Goal: Complete application form: Complete application form

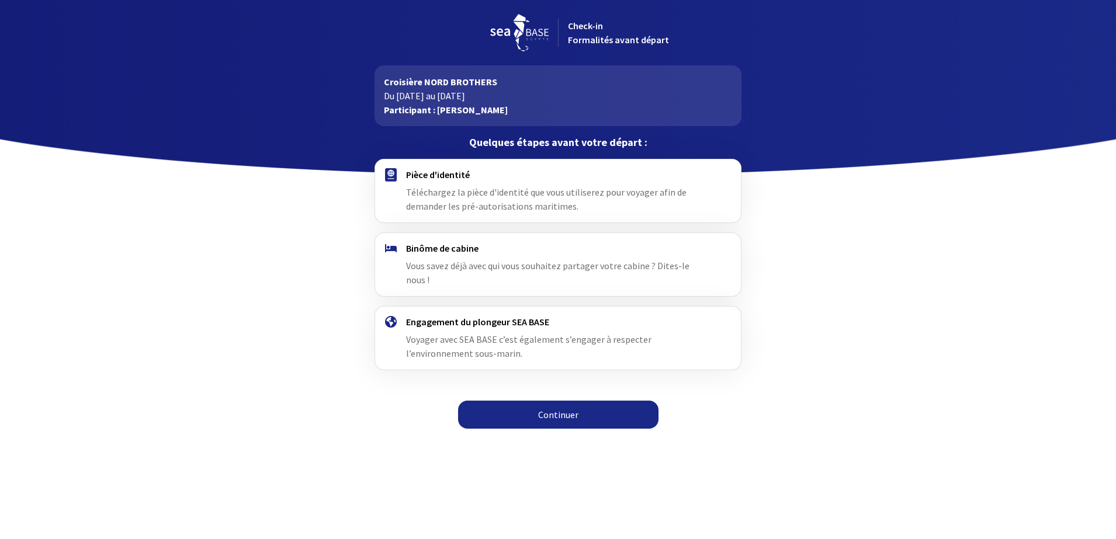
click at [544, 401] on link "Continuer" at bounding box center [558, 415] width 200 height 28
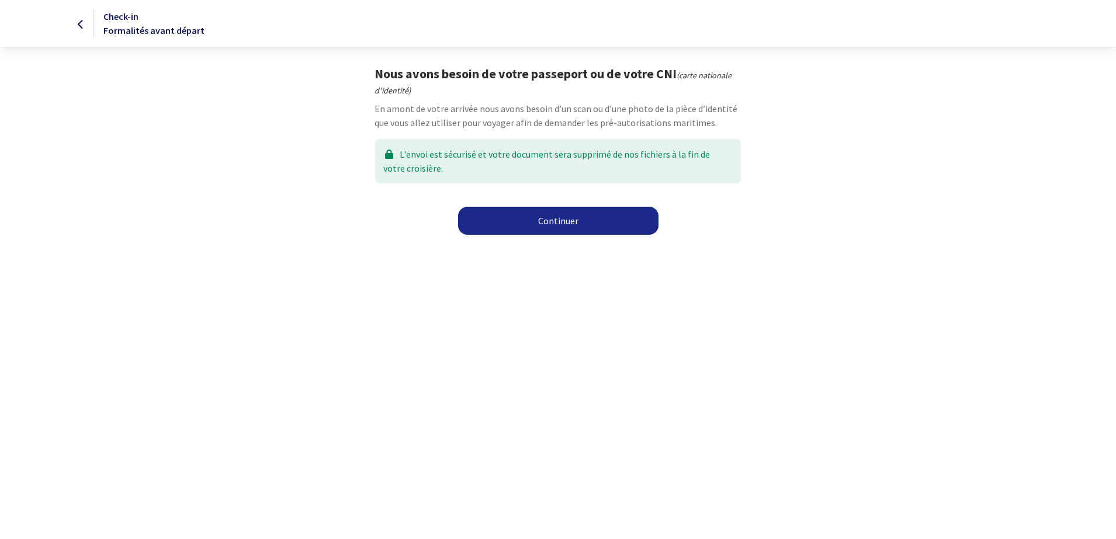
click at [557, 225] on link "Continuer" at bounding box center [558, 221] width 200 height 28
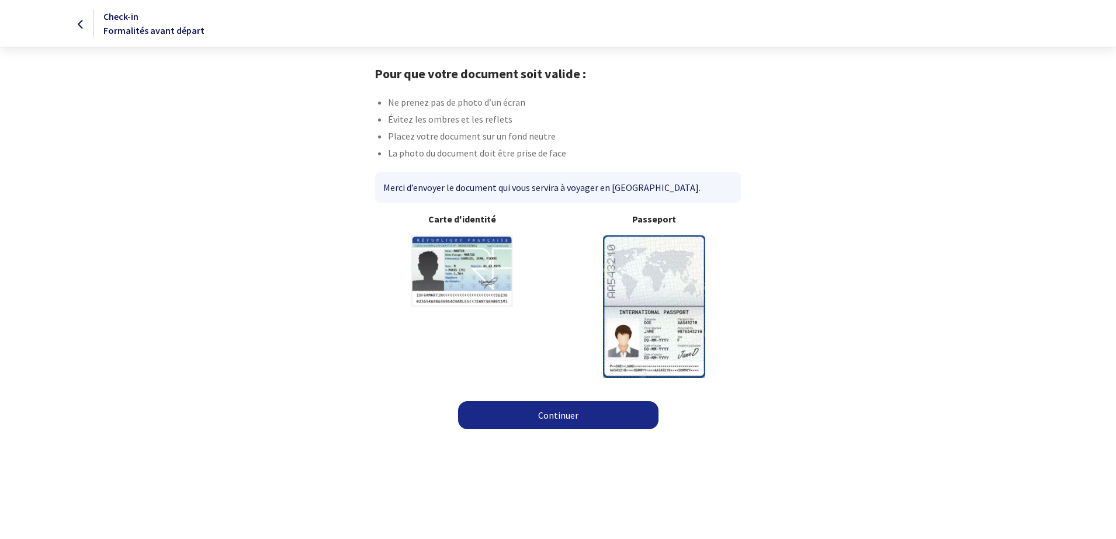
click at [560, 424] on link "Continuer" at bounding box center [558, 415] width 200 height 28
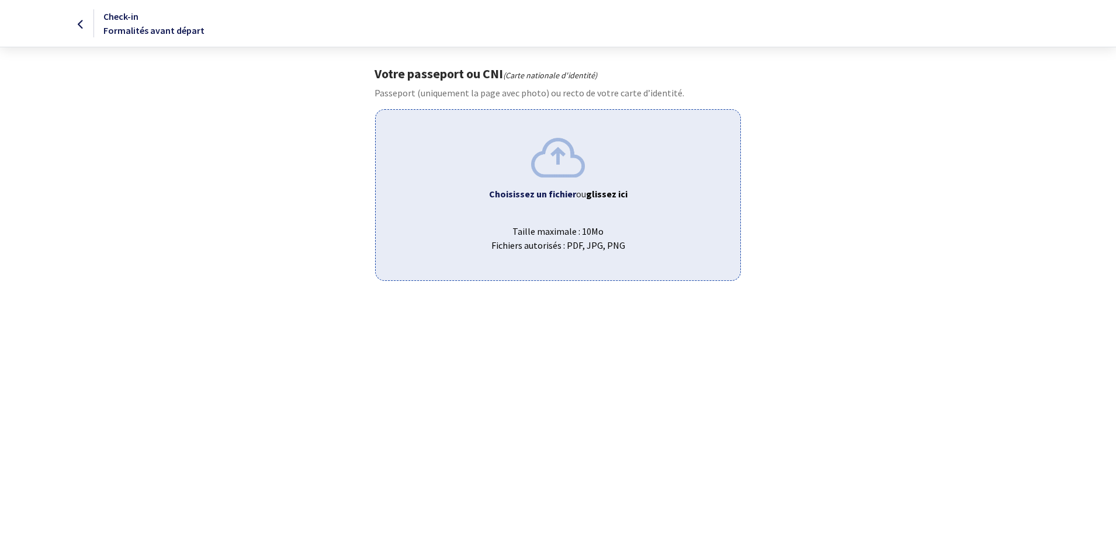
click at [551, 196] on b "Choisissez un fichier" at bounding box center [532, 194] width 87 height 12
click at [534, 196] on b "Choisissez un fichier" at bounding box center [532, 194] width 87 height 12
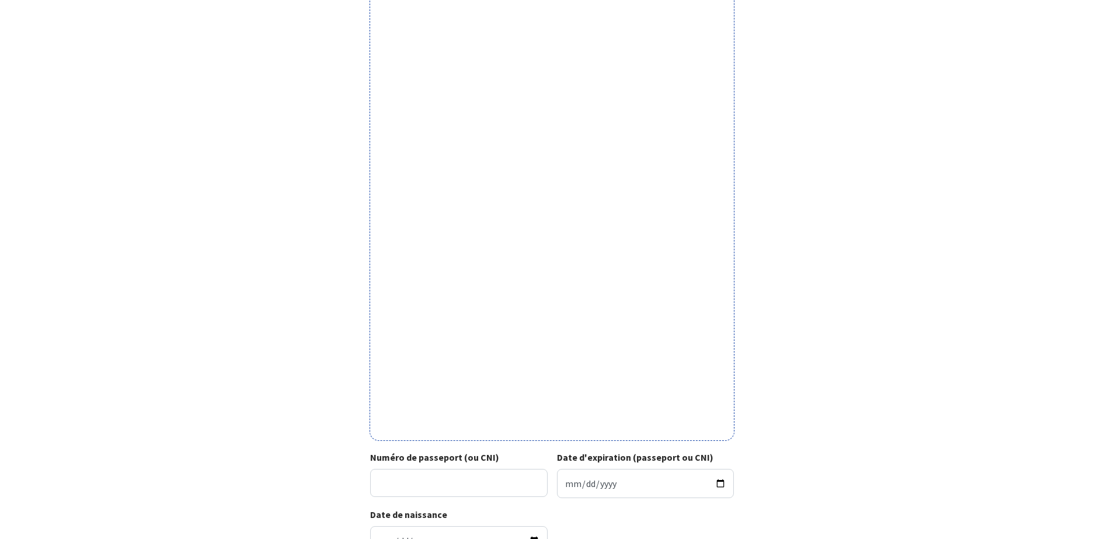
scroll to position [141, 0]
click at [451, 470] on input "Numéro de passeport (ou CNI)" at bounding box center [459, 482] width 178 height 28
click at [626, 484] on input "Date d'expiration (passeport ou CNI)" at bounding box center [646, 482] width 178 height 29
click at [421, 485] on input "23AC641938" at bounding box center [459, 482] width 178 height 28
type input "23AC64193 8"
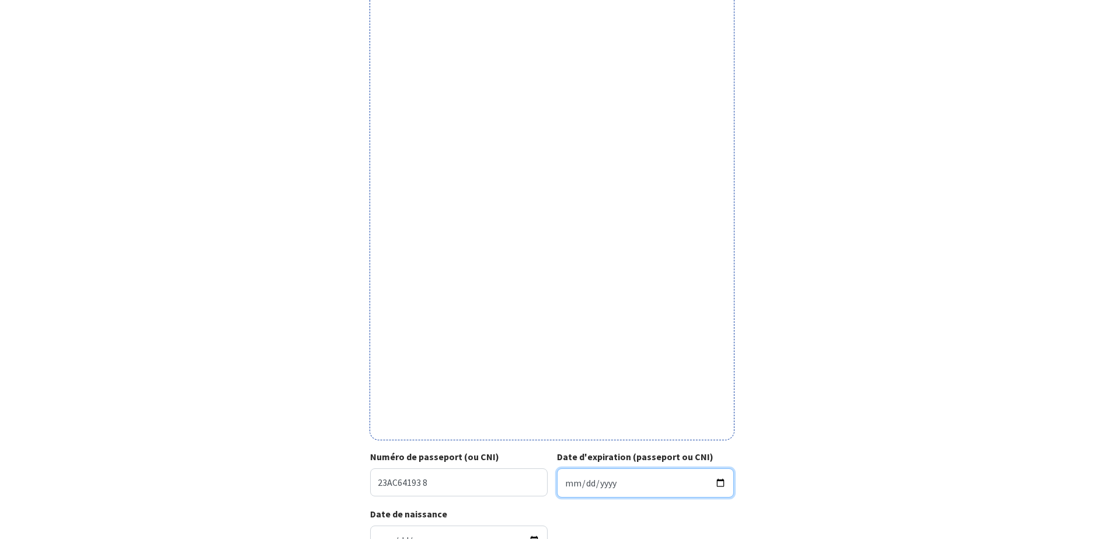
click at [669, 479] on input "Date d'expiration (passeport ou CNI)" at bounding box center [646, 482] width 178 height 29
type input "2033-01-08"
click at [811, 470] on div "Votre passeport ou CNI Passeport (uniquement la page avec photo) ou recto de vo…" at bounding box center [553, 244] width 660 height 639
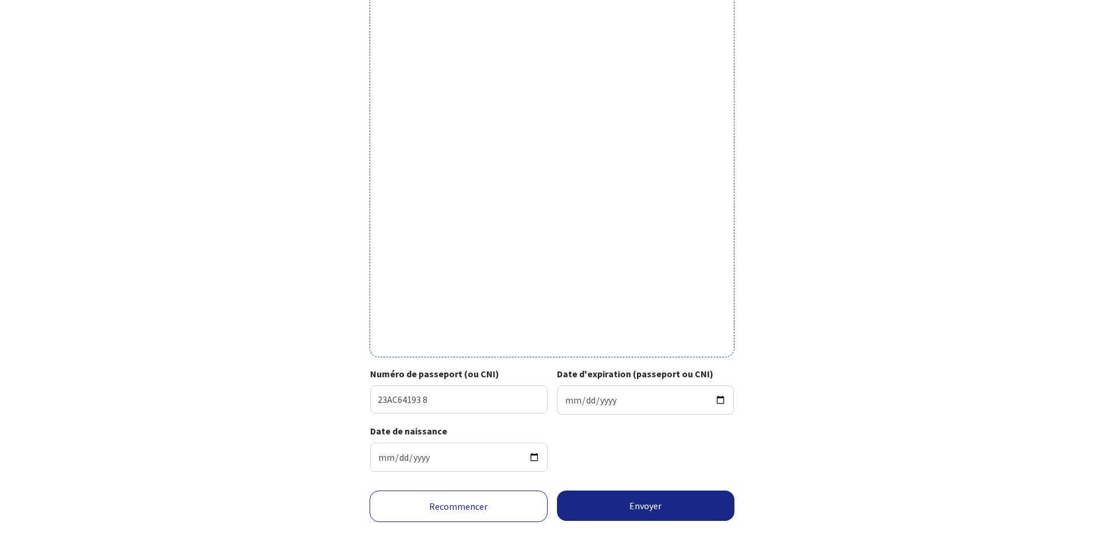
scroll to position [225, 0]
click at [651, 507] on button "Envoyer" at bounding box center [646, 504] width 178 height 30
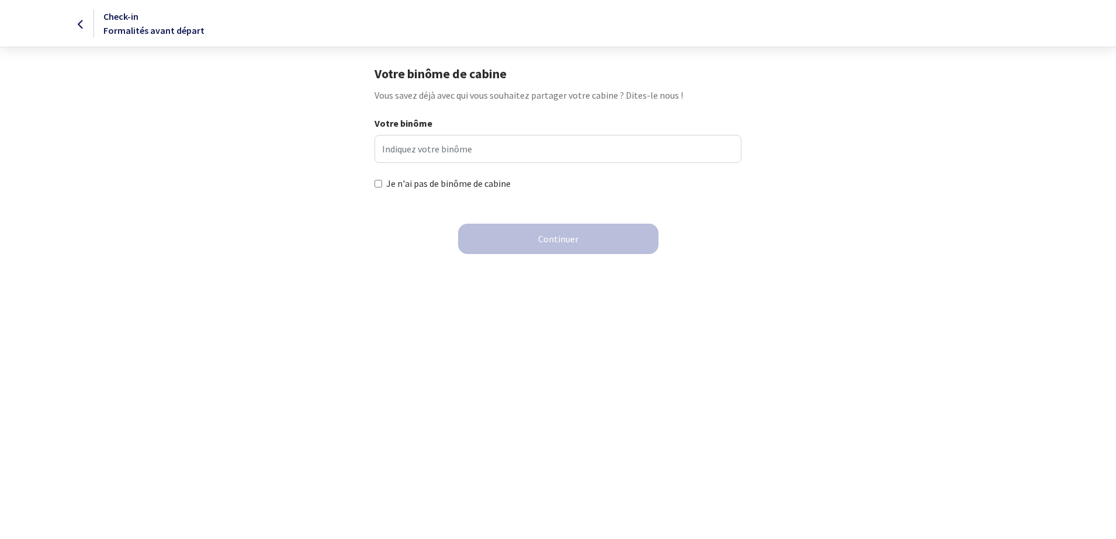
click at [651, 268] on html "Check-in Formalités avant départ Votre binôme de cabine Vous savez déjà avec qu…" at bounding box center [558, 134] width 1116 height 268
click at [381, 186] on input "Je n'ai pas de binôme de cabine" at bounding box center [378, 184] width 8 height 8
checkbox input "true"
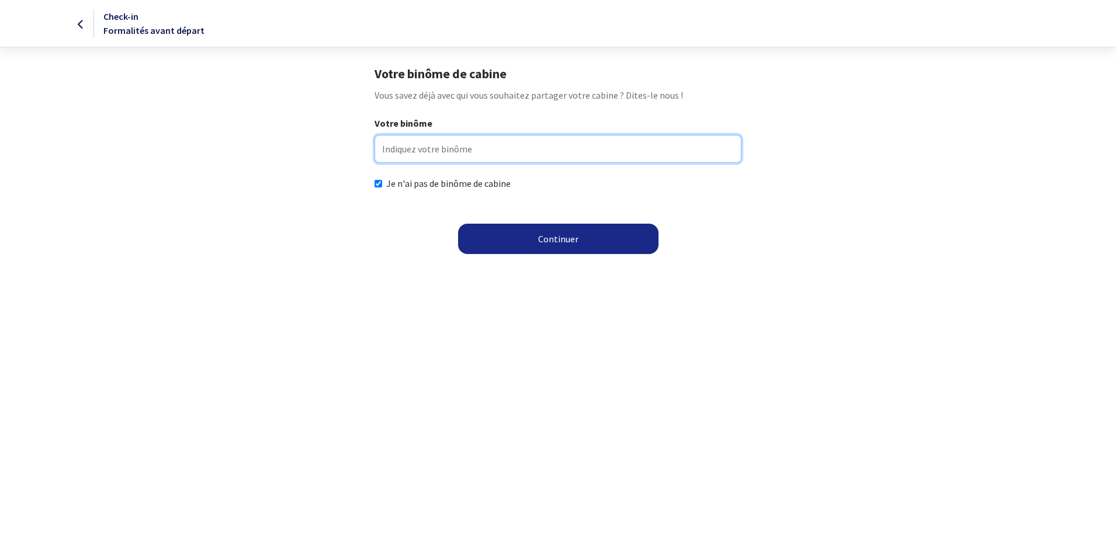
click at [442, 148] on input "Votre binôme" at bounding box center [557, 149] width 366 height 28
type input "I"
type input "femme de préférence"
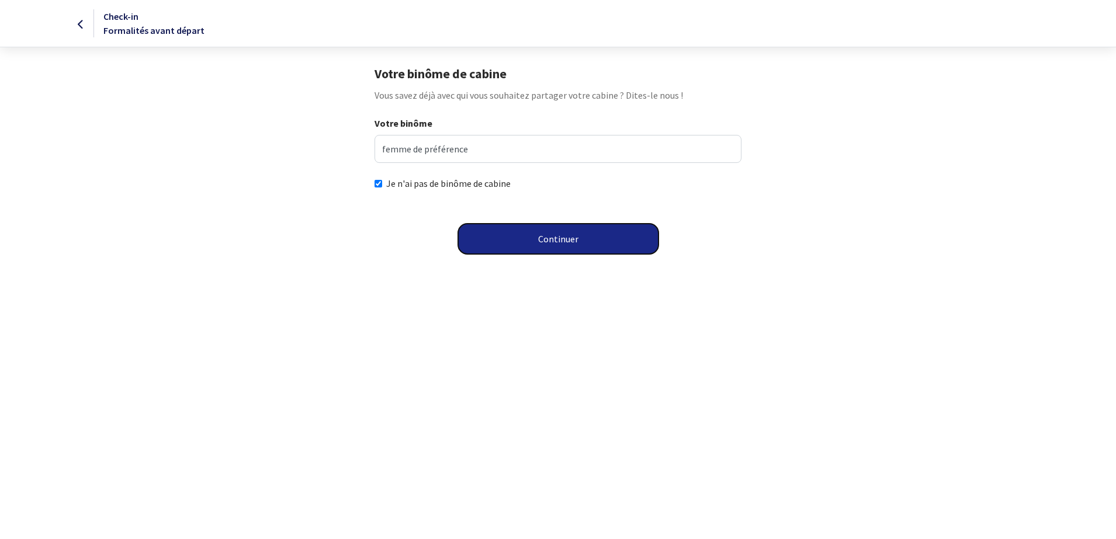
click at [550, 237] on button "Continuer" at bounding box center [558, 239] width 200 height 30
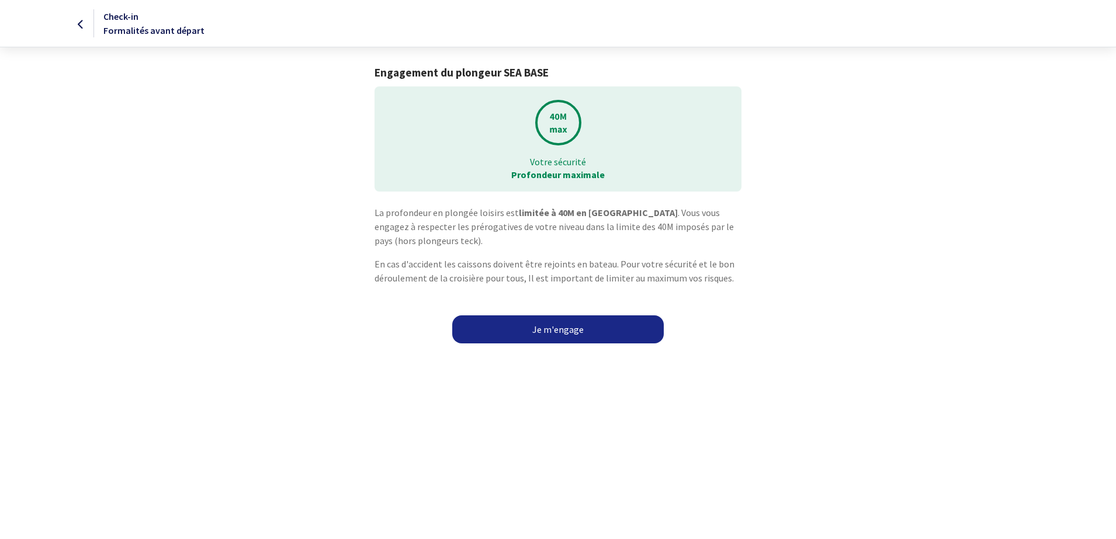
click at [567, 335] on link "Je m'engage" at bounding box center [557, 329] width 211 height 28
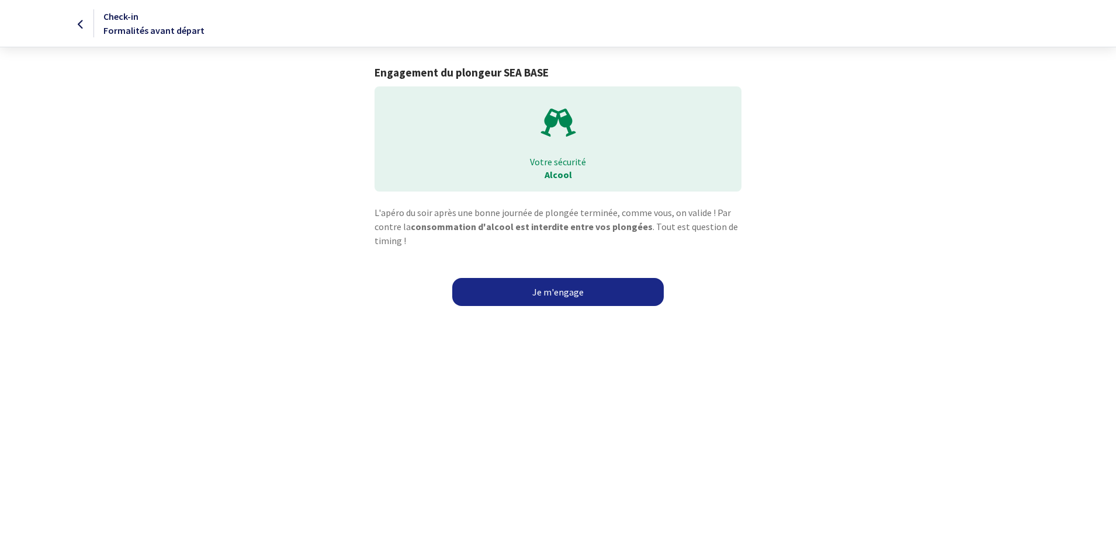
click at [518, 287] on link "Je m'engage" at bounding box center [557, 292] width 211 height 28
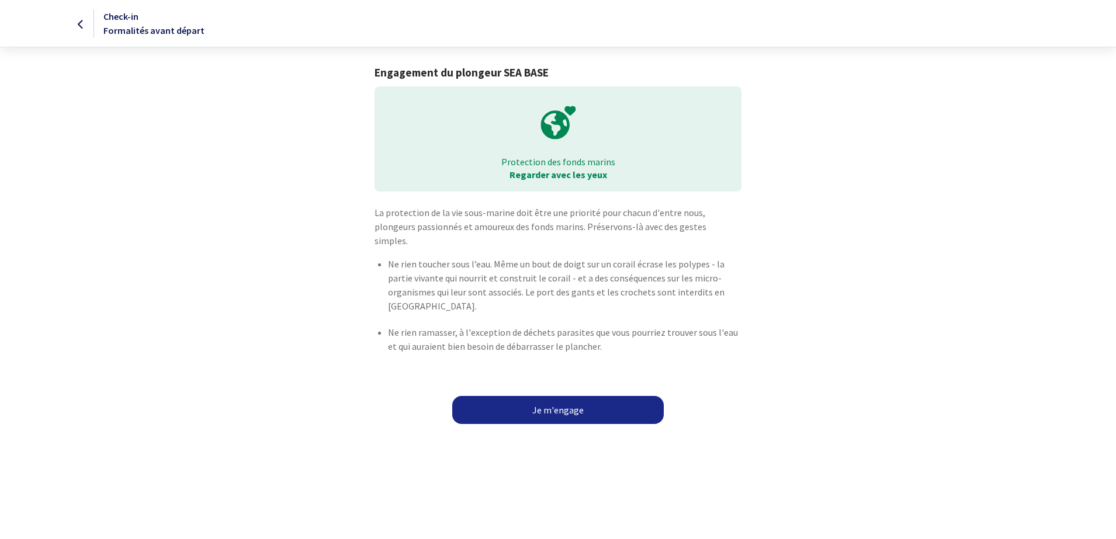
click at [533, 400] on link "Je m'engage" at bounding box center [557, 410] width 211 height 28
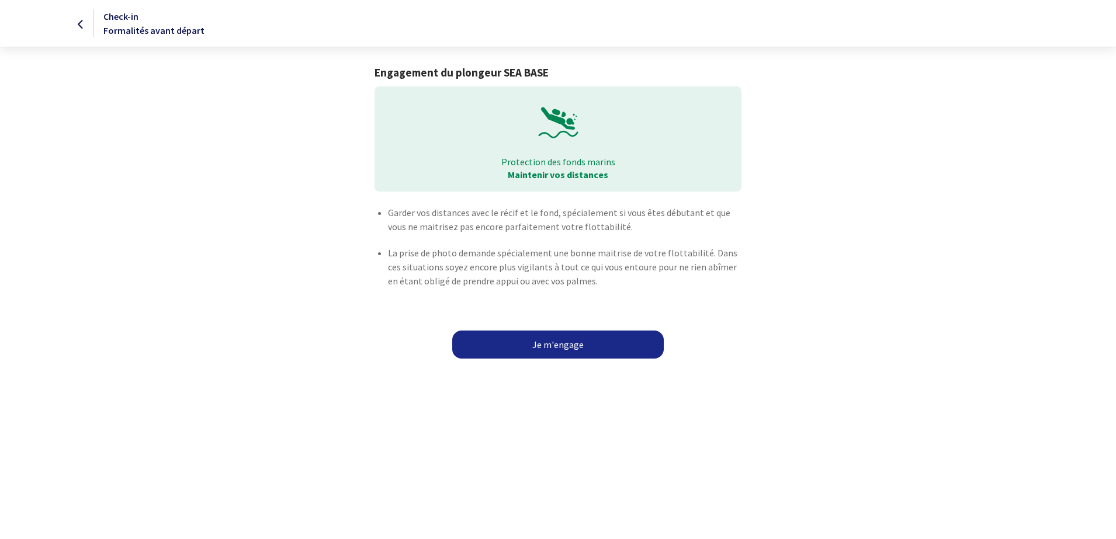
click at [533, 342] on link "Je m'engage" at bounding box center [557, 345] width 211 height 28
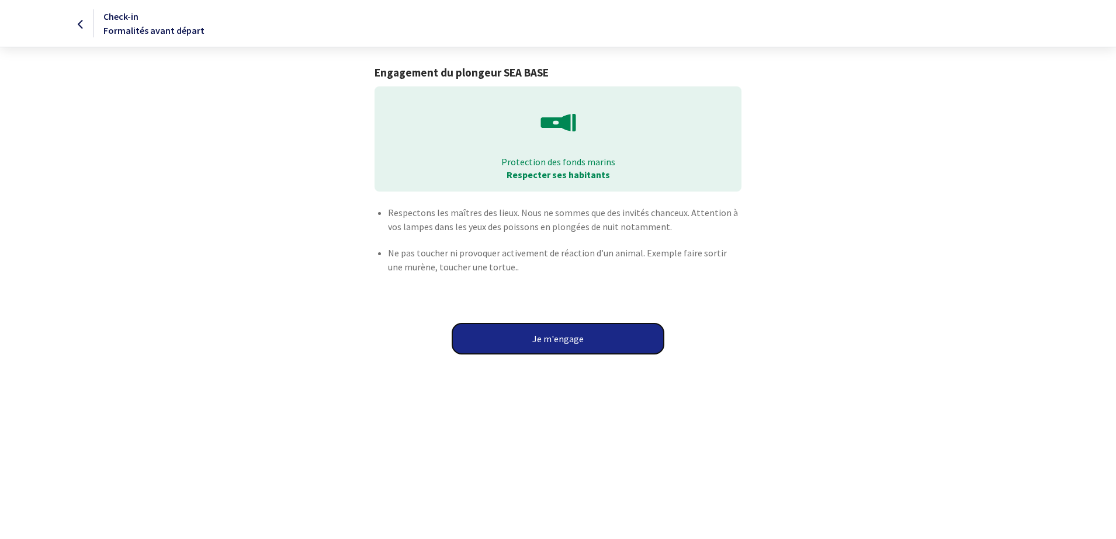
click at [533, 342] on button "Je m'engage" at bounding box center [557, 339] width 211 height 30
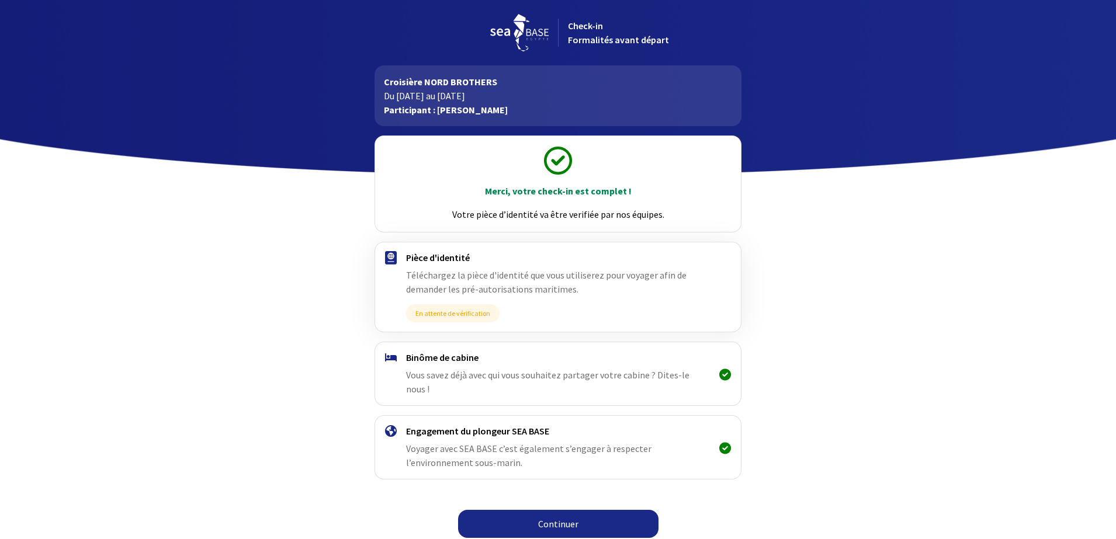
click at [570, 510] on link "Continuer" at bounding box center [558, 524] width 200 height 28
click at [569, 512] on link "Continuer" at bounding box center [558, 524] width 200 height 28
